Goal: Task Accomplishment & Management: Manage account settings

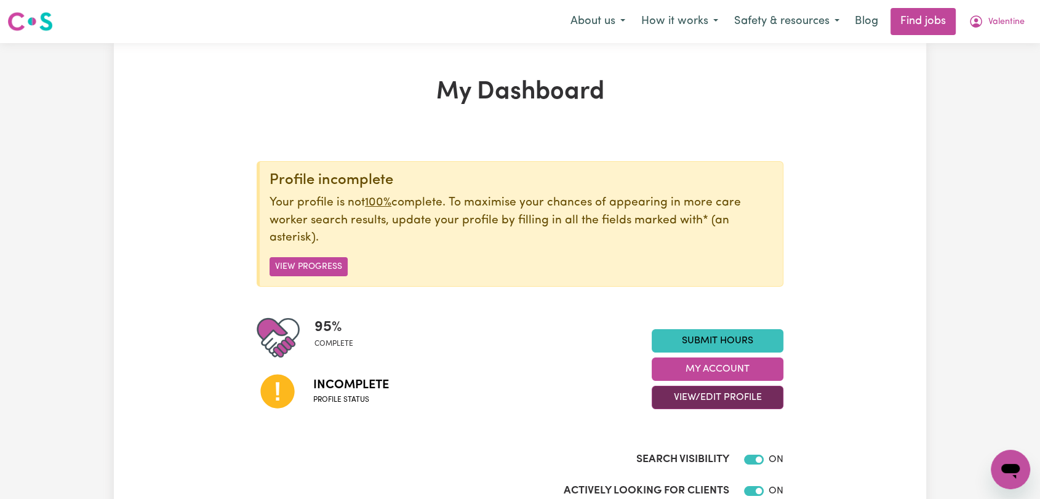
scroll to position [137, 0]
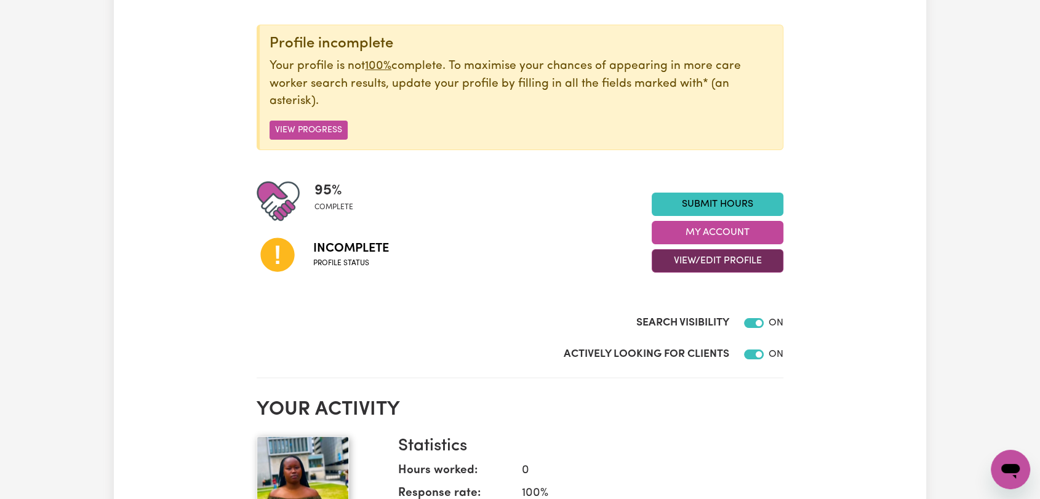
click at [686, 256] on button "View/Edit Profile" at bounding box center [718, 260] width 132 height 23
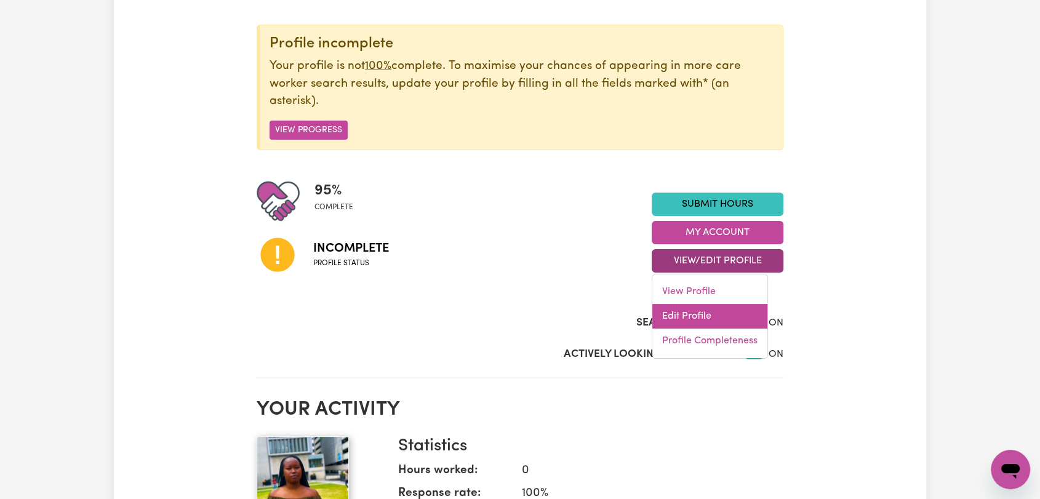
click at [697, 325] on link "Edit Profile" at bounding box center [709, 316] width 115 height 25
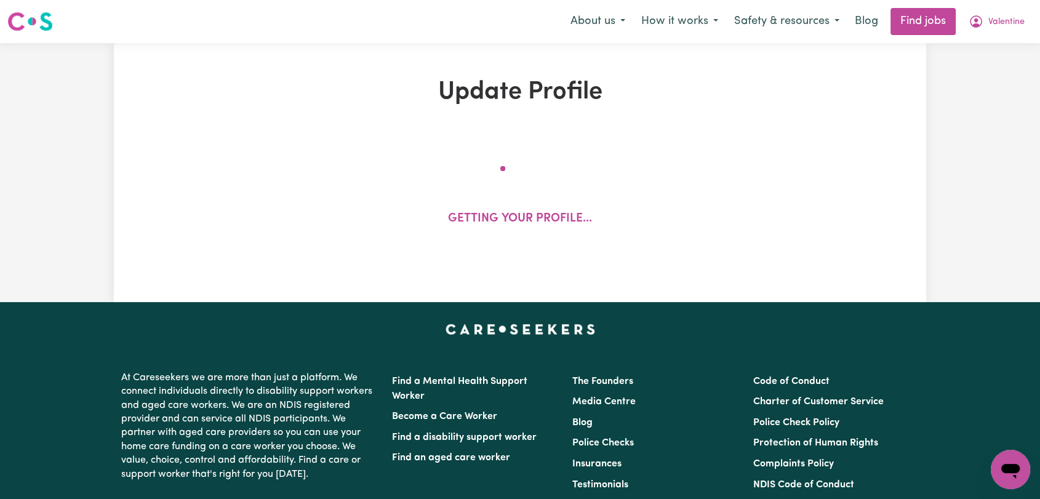
select select "[DEMOGRAPHIC_DATA]"
select select "Student Visa"
select select "Studying a healthcare related degree or qualification"
select select "40"
select select "55"
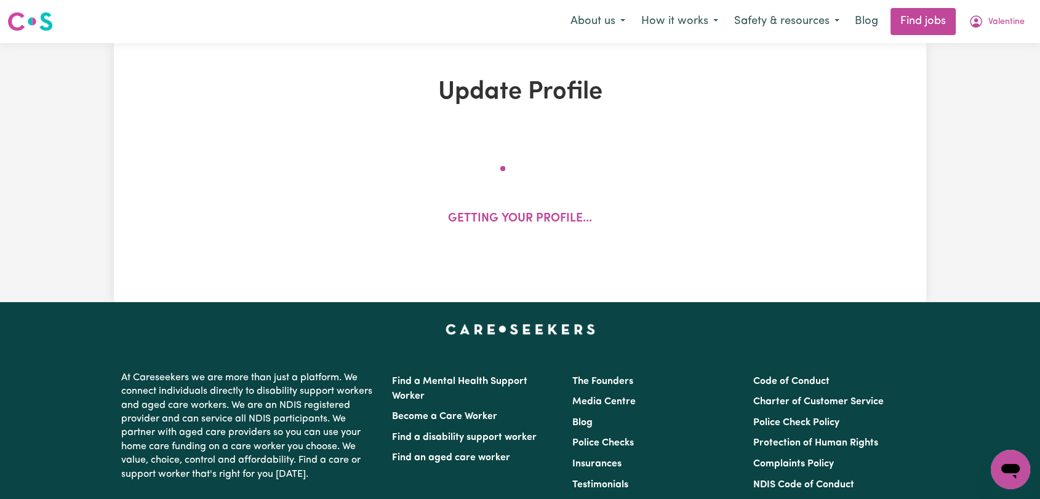
select select "65"
select select "80"
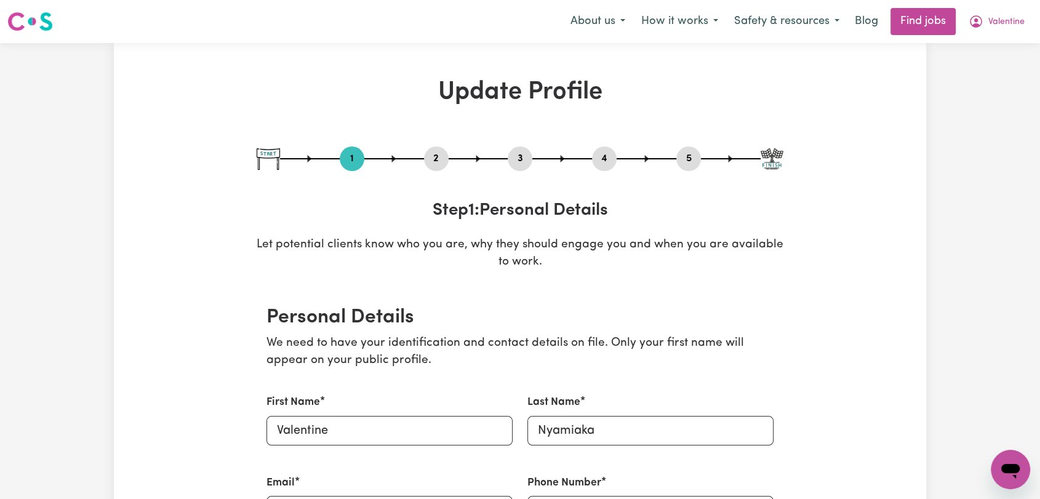
click at [679, 161] on button "5" at bounding box center [688, 159] width 25 height 16
select select "I am providing services by being employed by an organisation"
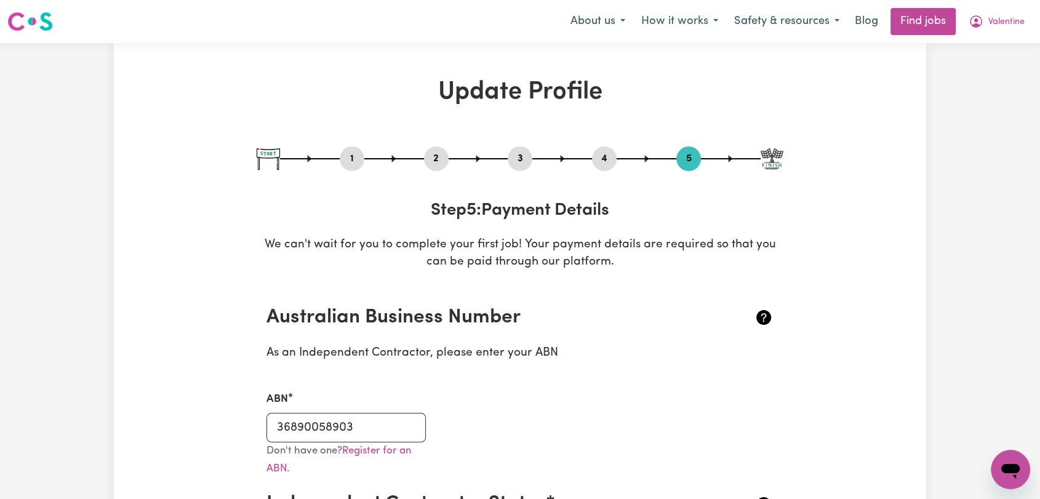
click at [519, 154] on button "3" at bounding box center [520, 159] width 25 height 16
select select "Certificate III (Individual Support)"
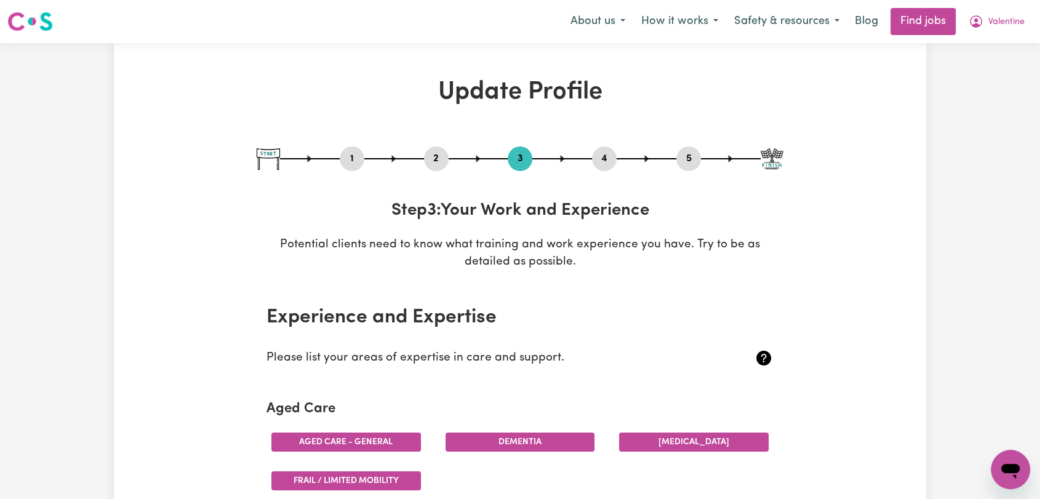
click at [434, 149] on div "2" at bounding box center [436, 158] width 25 height 25
click at [437, 153] on button "2" at bounding box center [436, 159] width 25 height 16
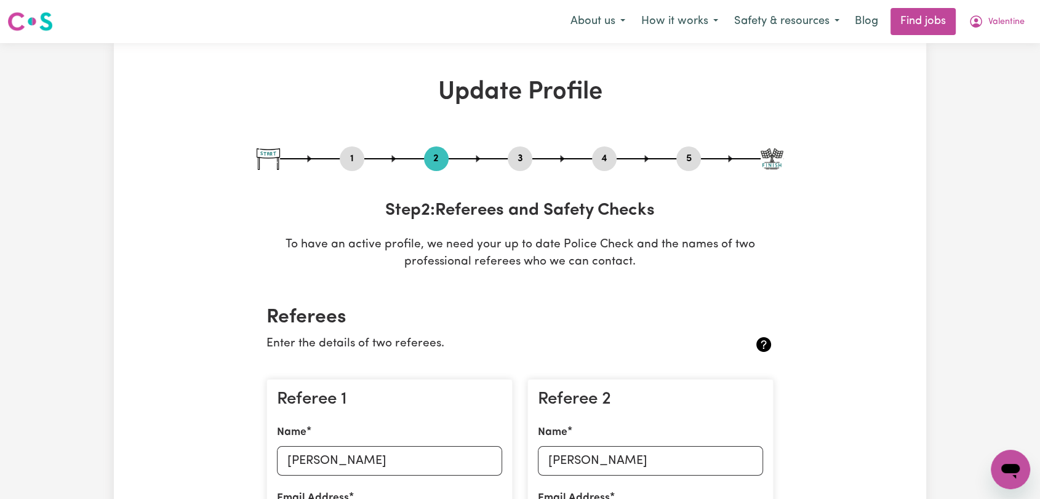
click at [350, 150] on div "1" at bounding box center [352, 158] width 25 height 25
click at [679, 155] on button "5" at bounding box center [688, 159] width 25 height 16
select select "I am providing services by being employed by an organisation"
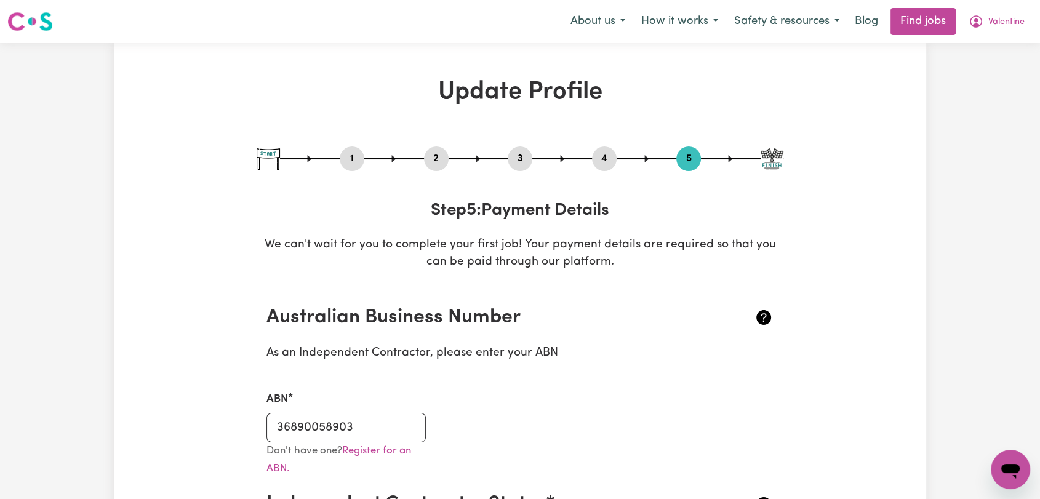
click at [596, 154] on button "4" at bounding box center [604, 159] width 25 height 16
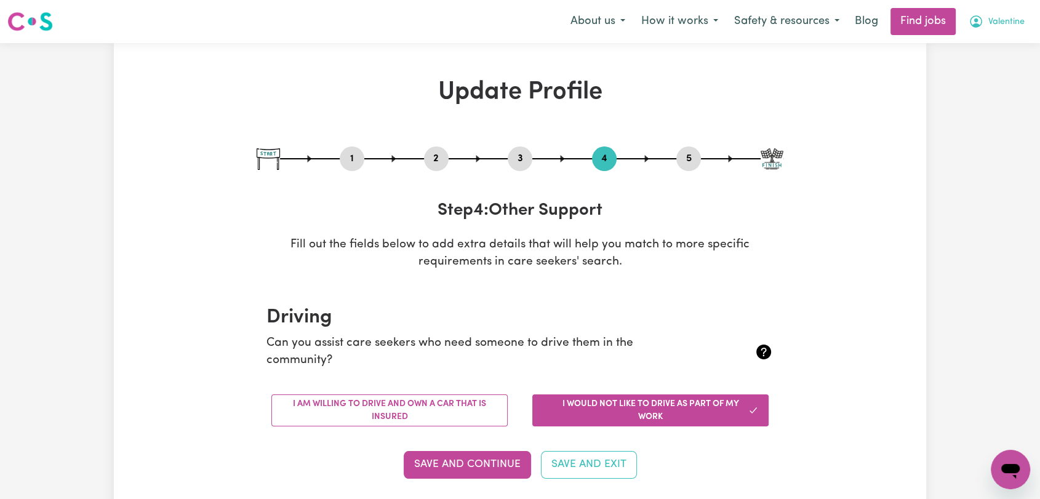
click at [988, 26] on span "Valentine" at bounding box center [1006, 22] width 36 height 14
click at [936, 99] on link "Logout" at bounding box center [983, 93] width 97 height 23
